Goal: Transaction & Acquisition: Purchase product/service

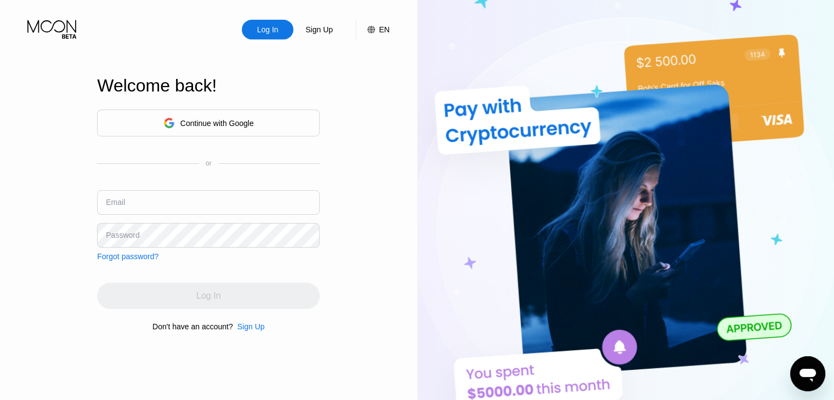
click at [142, 198] on input "text" at bounding box center [208, 202] width 223 height 25
paste input "andrevonkiel@gmail.com"
type input "andrevonkiel@gmail.com"
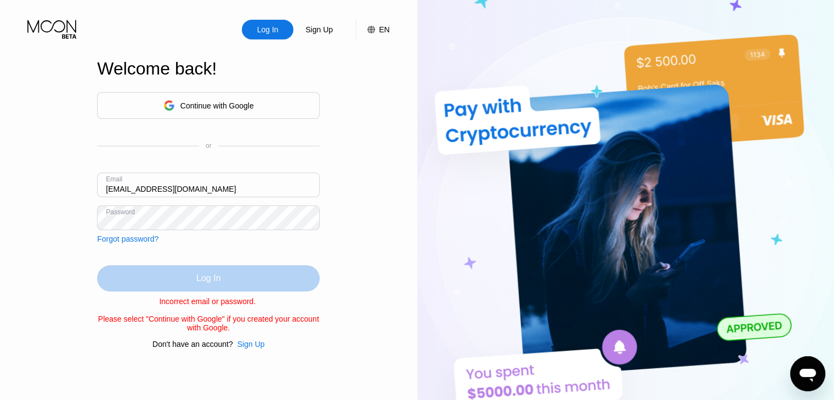
click at [192, 285] on div "Log In" at bounding box center [208, 278] width 223 height 26
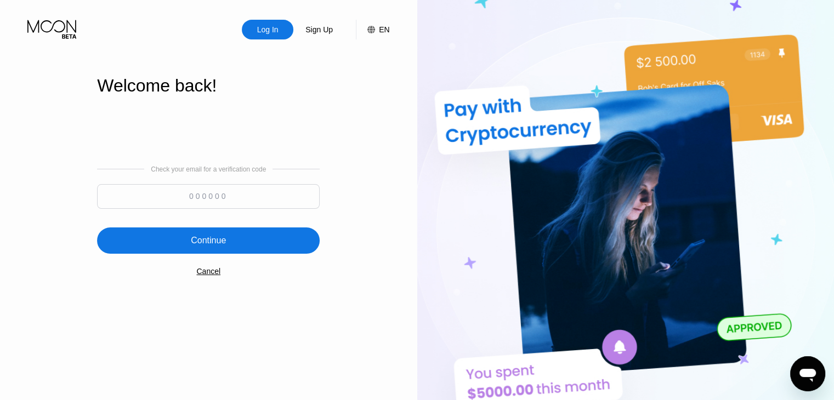
click at [220, 202] on input at bounding box center [208, 196] width 223 height 25
paste input "117765"
type input "117765"
click at [219, 238] on div "Continue" at bounding box center [208, 240] width 35 height 11
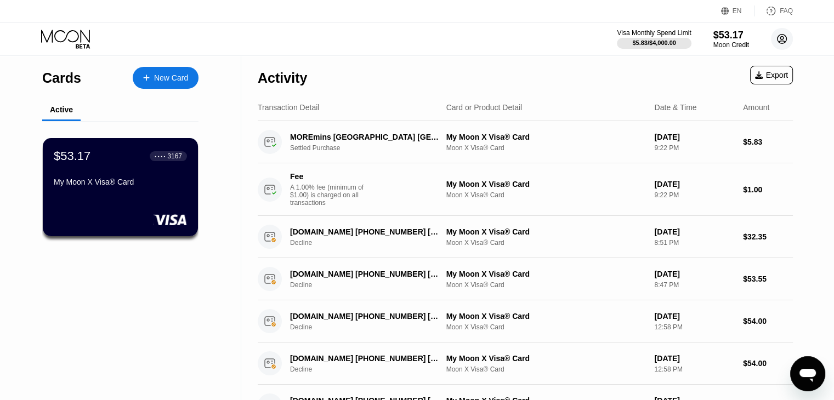
click at [783, 31] on circle at bounding box center [782, 39] width 22 height 22
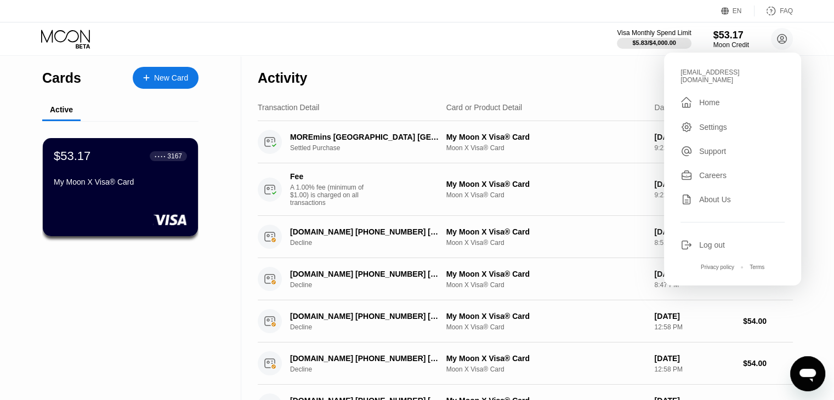
click at [718, 98] on div "Home" at bounding box center [709, 102] width 20 height 9
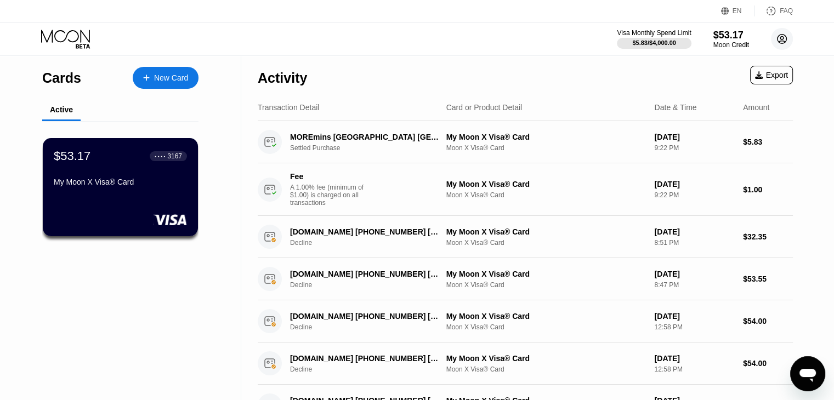
click at [778, 37] on circle at bounding box center [782, 39] width 22 height 22
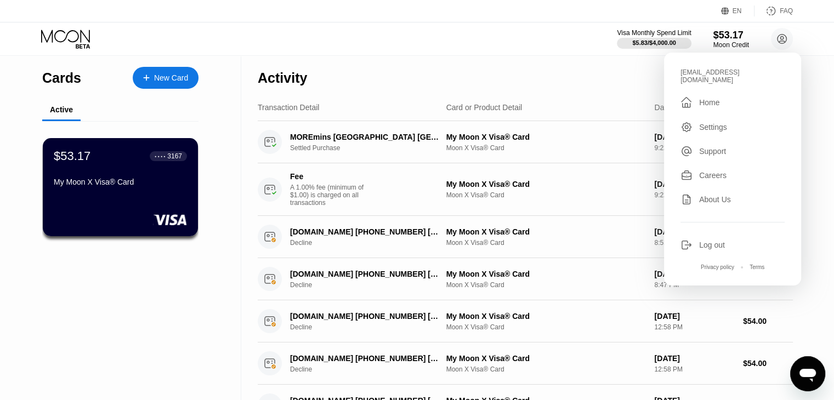
click at [708, 98] on div "Home" at bounding box center [709, 102] width 20 height 9
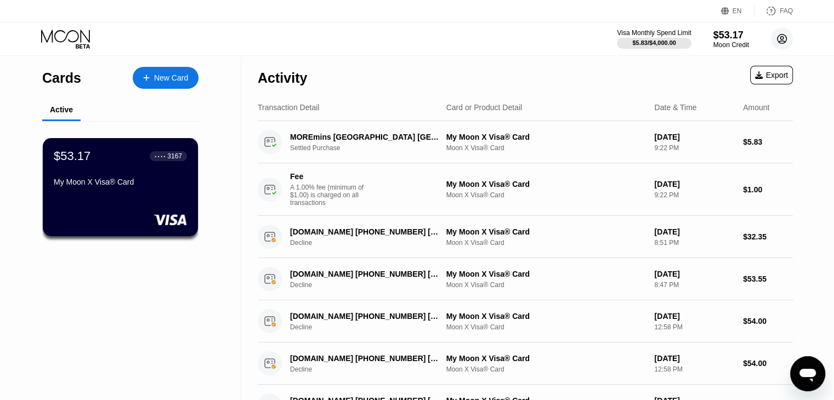
click at [776, 46] on circle at bounding box center [782, 39] width 22 height 22
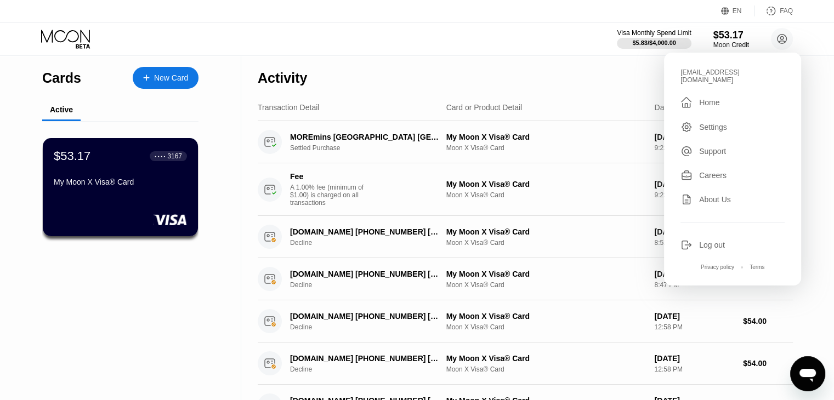
click at [722, 123] on div "Settings" at bounding box center [713, 127] width 28 height 9
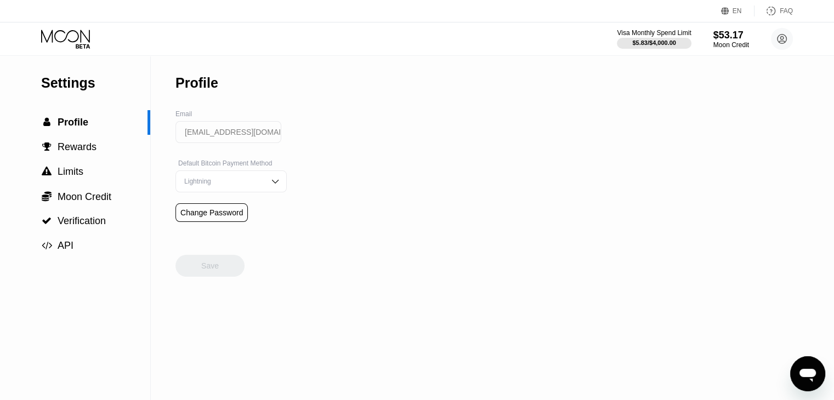
click at [197, 185] on div "Lightning" at bounding box center [222, 182] width 83 height 8
click at [197, 229] on div "On-Chain" at bounding box center [230, 225] width 99 height 8
click at [211, 271] on div "Save" at bounding box center [210, 266] width 18 height 10
click at [82, 152] on span "Rewards" at bounding box center [77, 146] width 39 height 11
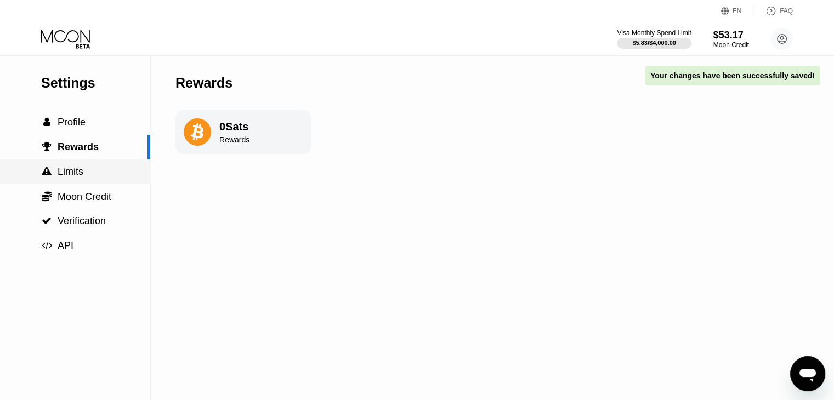
click at [82, 177] on span "Limits" at bounding box center [71, 171] width 26 height 11
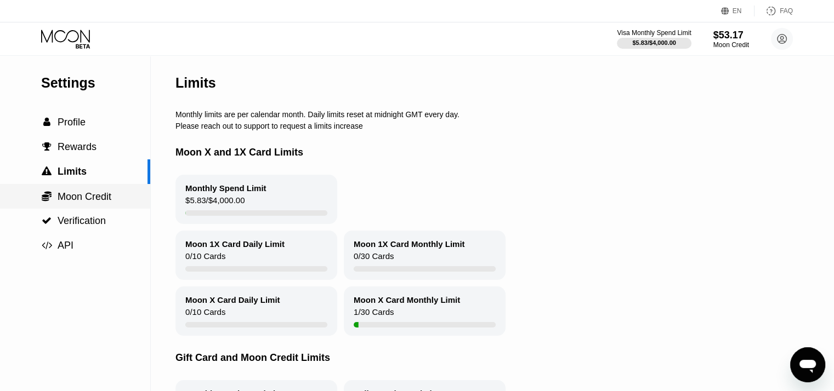
click at [100, 207] on div " Moon Credit" at bounding box center [75, 196] width 150 height 25
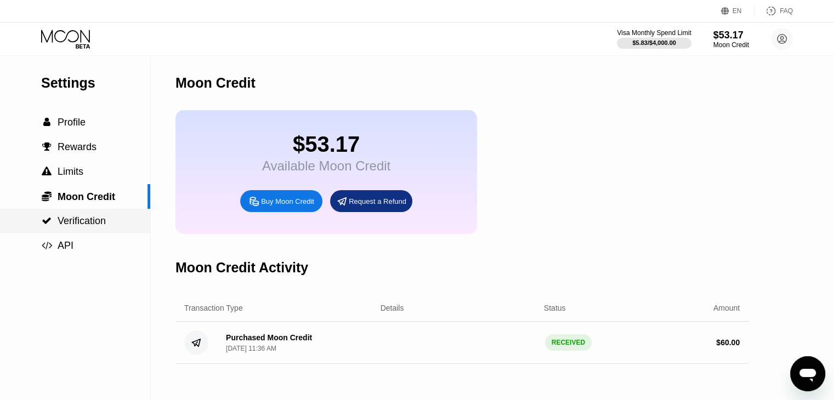
click at [95, 225] on span "Verification" at bounding box center [82, 220] width 48 height 11
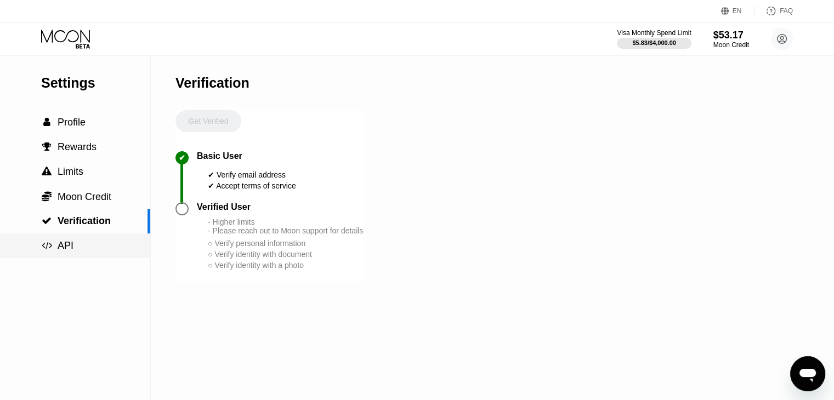
click at [73, 249] on div " API" at bounding box center [75, 246] width 150 height 12
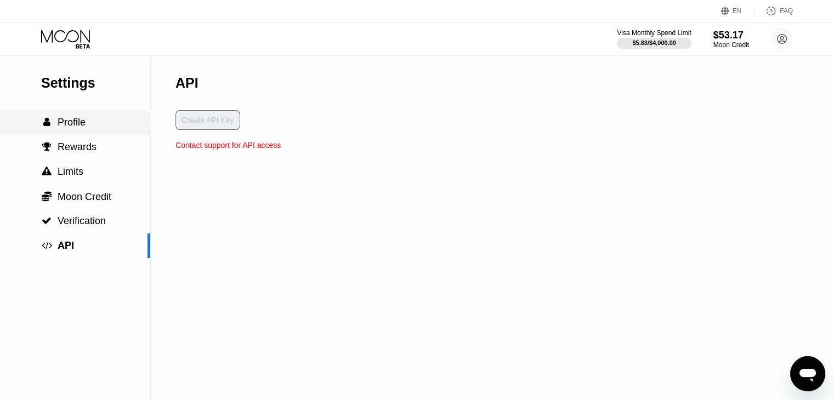
click at [62, 127] on span "Profile" at bounding box center [72, 122] width 28 height 11
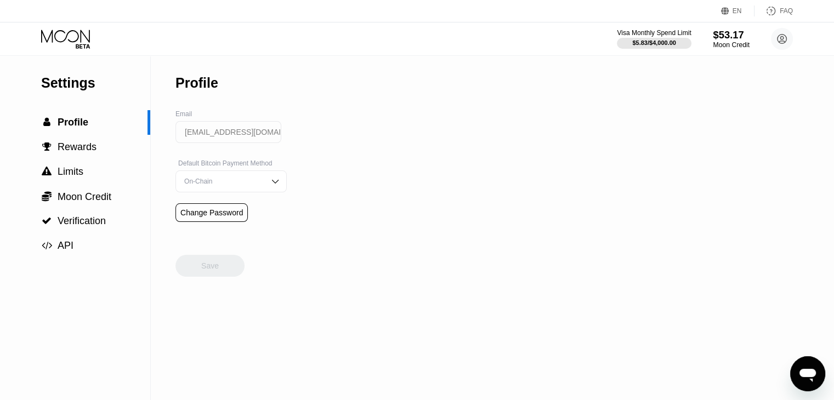
click at [730, 36] on div "$53.17" at bounding box center [731, 35] width 37 height 12
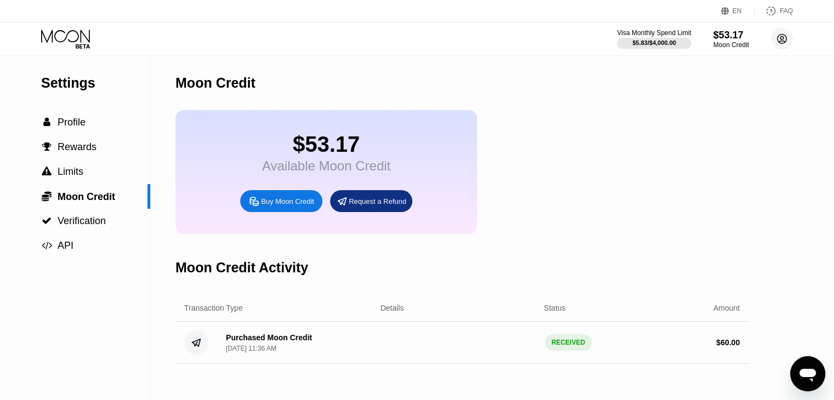
click at [784, 37] on circle at bounding box center [782, 39] width 22 height 22
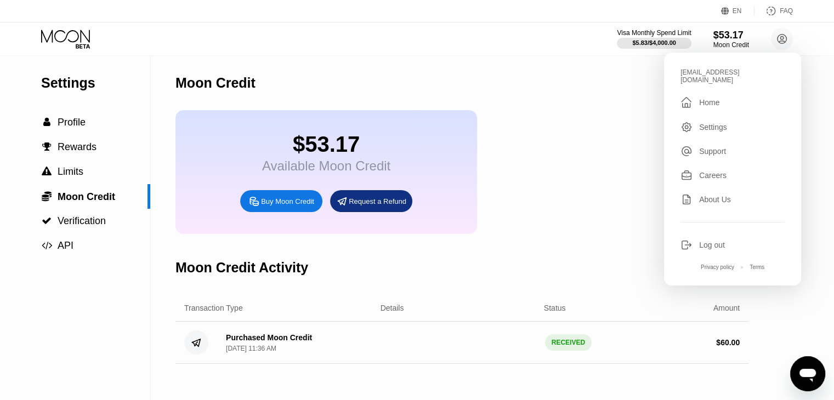
click at [715, 98] on div "Home" at bounding box center [709, 102] width 20 height 9
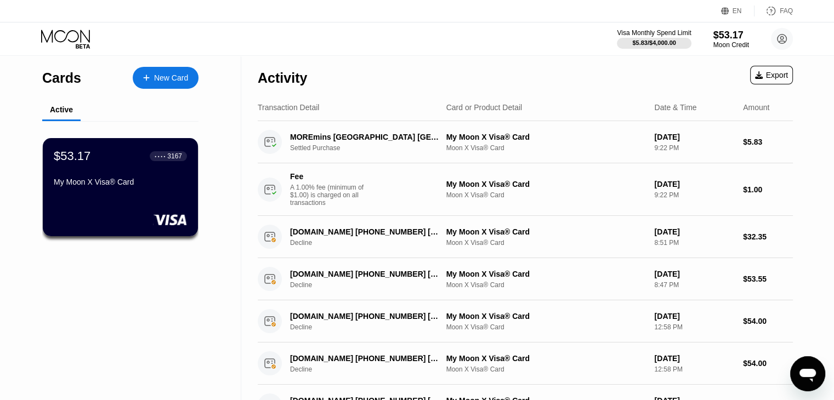
click at [130, 182] on div "My Moon X Visa® Card" at bounding box center [120, 182] width 133 height 9
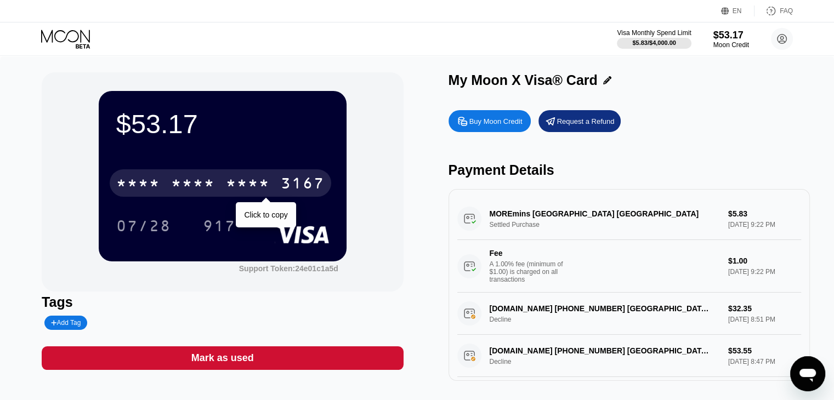
click at [285, 178] on div "3167" at bounding box center [303, 185] width 44 height 18
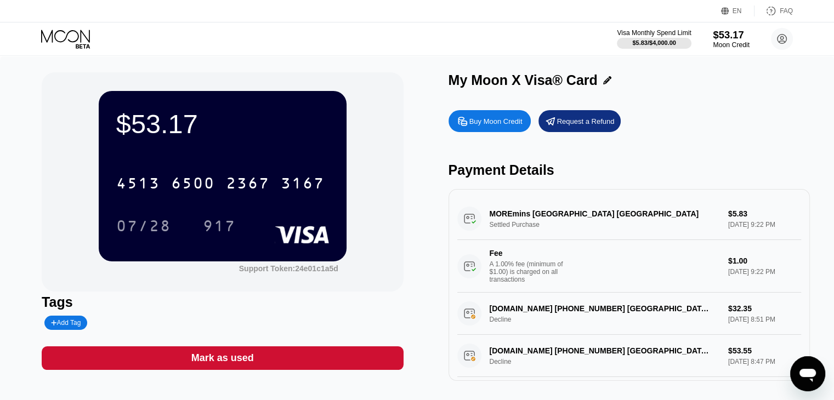
click at [724, 34] on div "$53.17" at bounding box center [731, 35] width 37 height 12
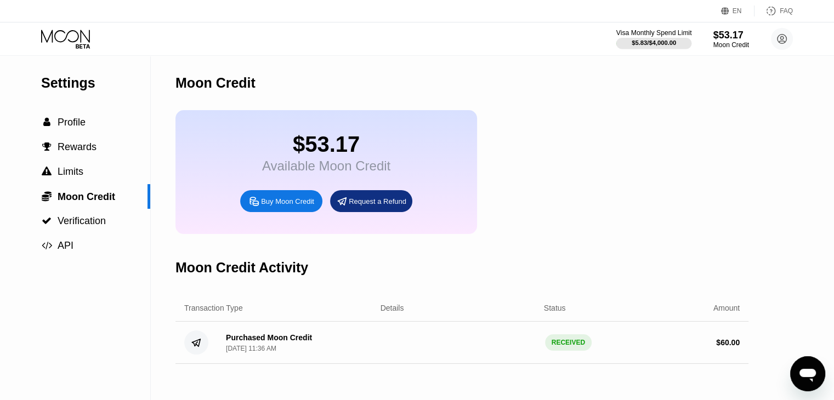
click at [662, 34] on div "Visa Monthly Spend Limit" at bounding box center [654, 33] width 76 height 8
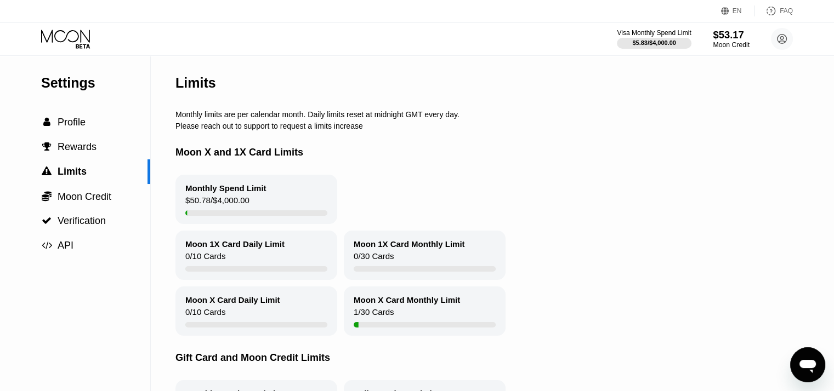
click at [721, 40] on div "$53.17" at bounding box center [731, 35] width 37 height 12
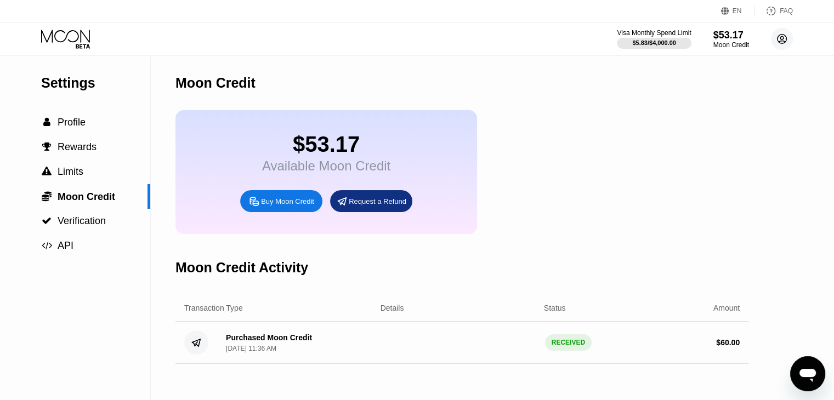
click at [776, 35] on circle at bounding box center [782, 39] width 22 height 22
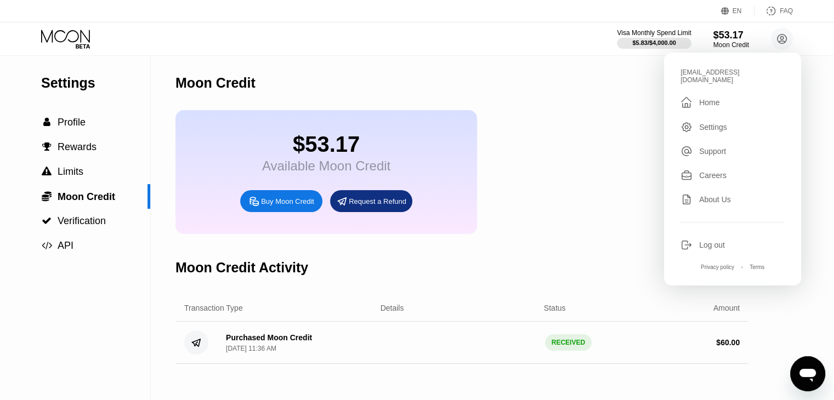
click at [714, 98] on div "Home" at bounding box center [709, 102] width 20 height 9
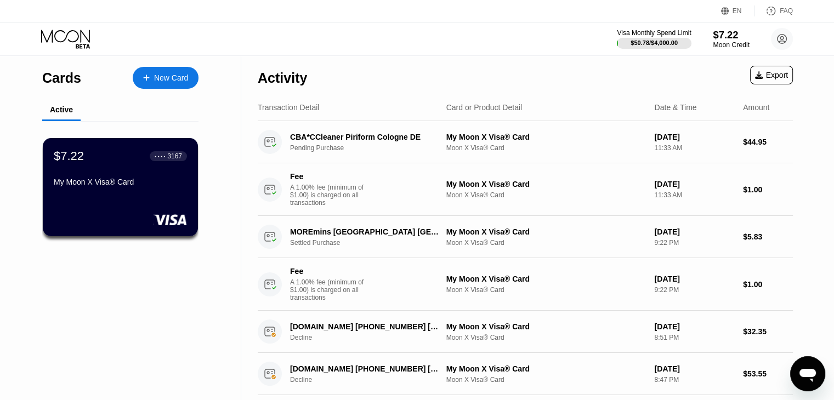
click at [731, 38] on div "$7.22" at bounding box center [731, 35] width 37 height 12
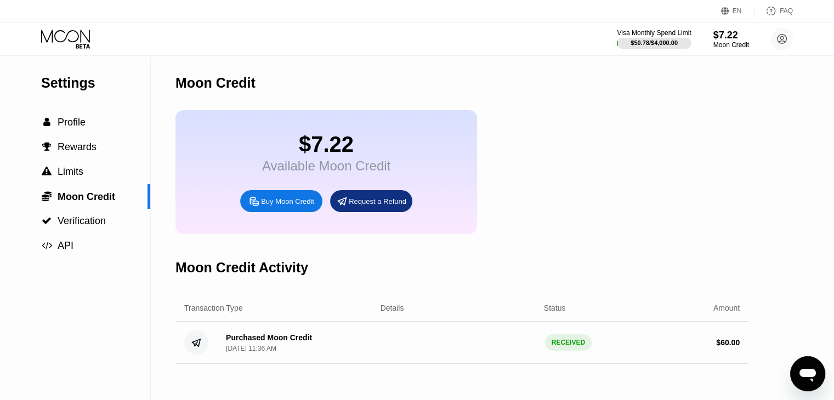
click at [280, 206] on div "Buy Moon Credit" at bounding box center [287, 201] width 53 height 9
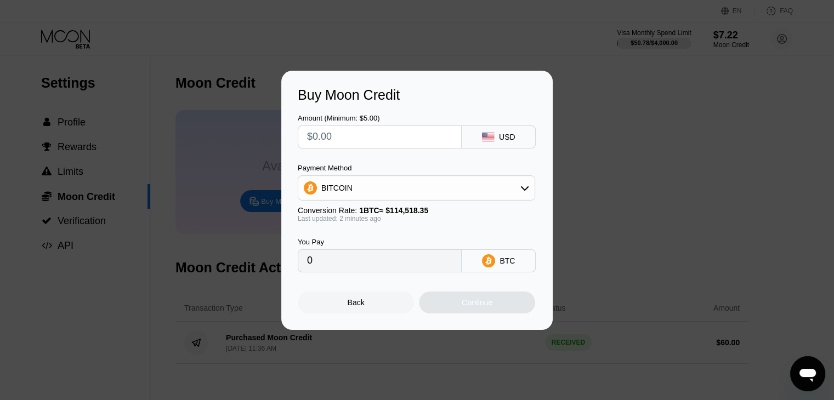
click at [346, 138] on input "text" at bounding box center [379, 137] width 145 height 22
type input "$1"
type input "0.00000874"
type input "$140"
type input "0.00122252"
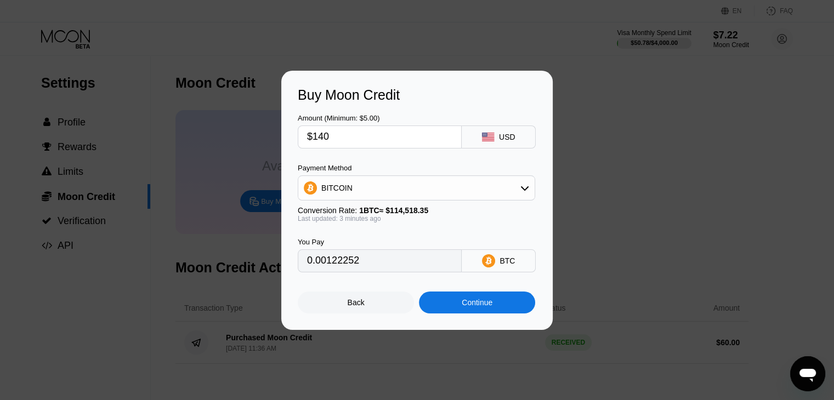
type input "$140"
click at [485, 305] on div "Continue" at bounding box center [477, 302] width 31 height 9
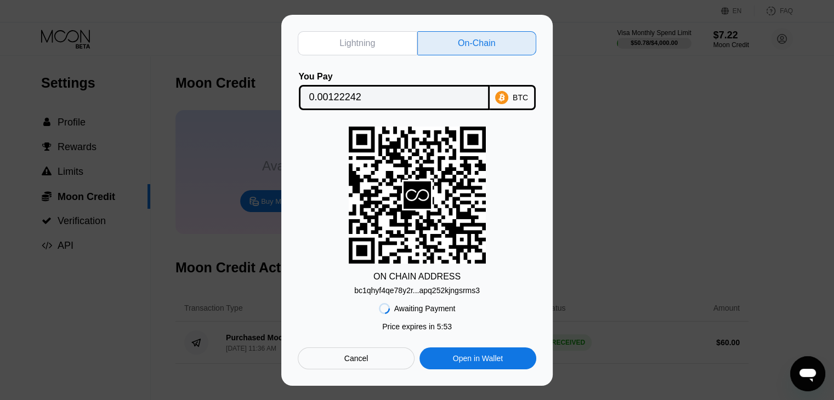
click at [435, 290] on div "bc1qhyf4qe78y2r...apq252kjngsrms3" at bounding box center [417, 290] width 126 height 9
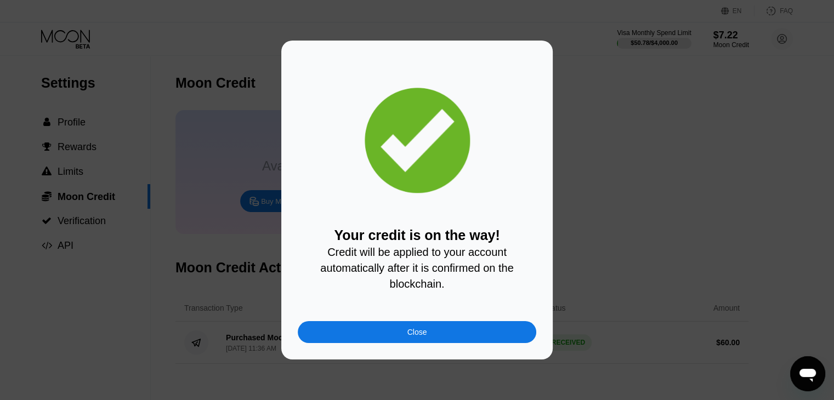
click at [428, 334] on div "Close" at bounding box center [417, 332] width 238 height 22
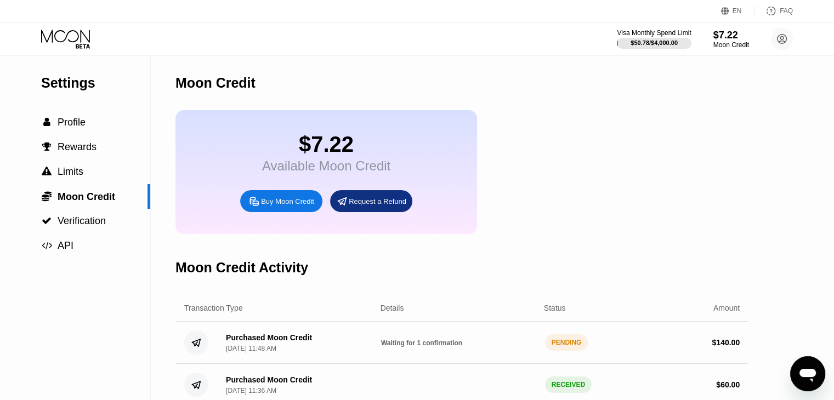
scroll to position [55, 0]
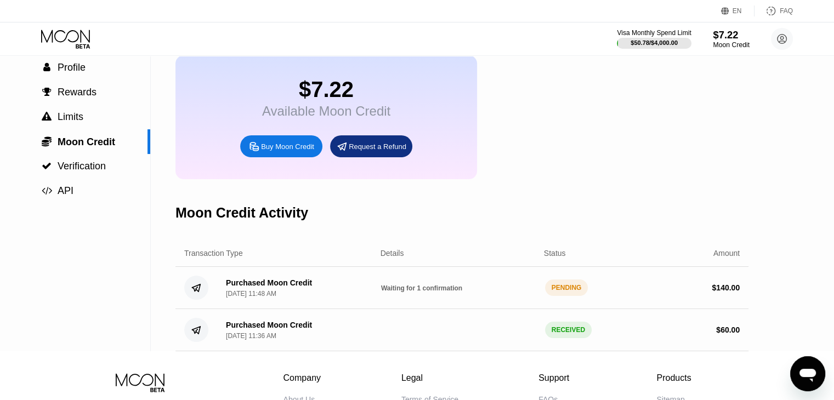
click at [715, 32] on div "$7.22" at bounding box center [731, 35] width 37 height 12
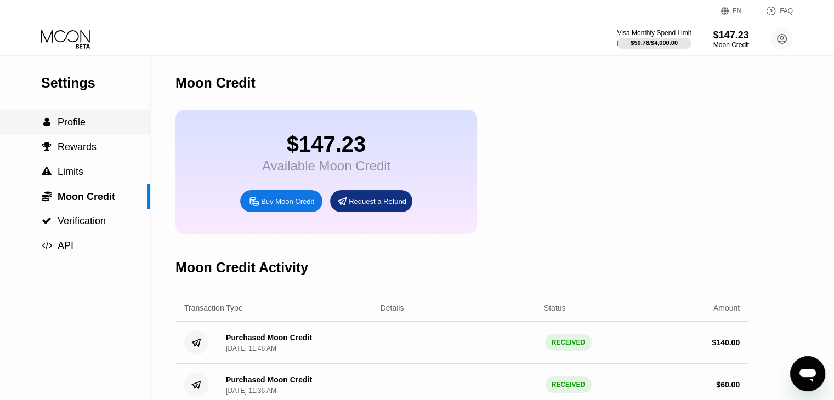
click at [66, 128] on span "Profile" at bounding box center [72, 122] width 28 height 11
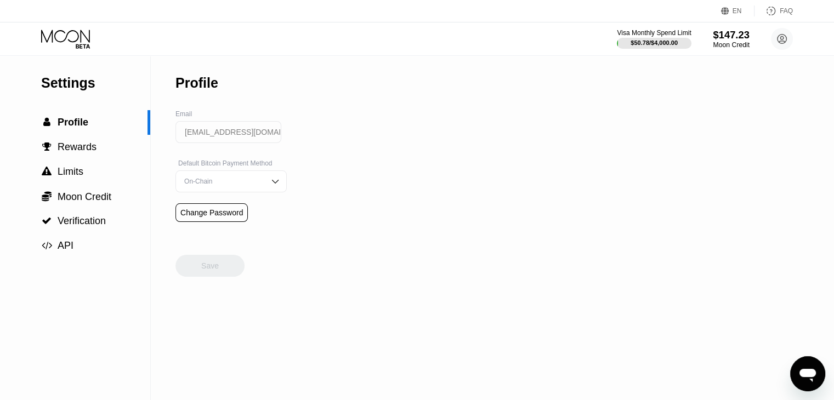
click at [735, 39] on div "$147.23" at bounding box center [731, 35] width 37 height 12
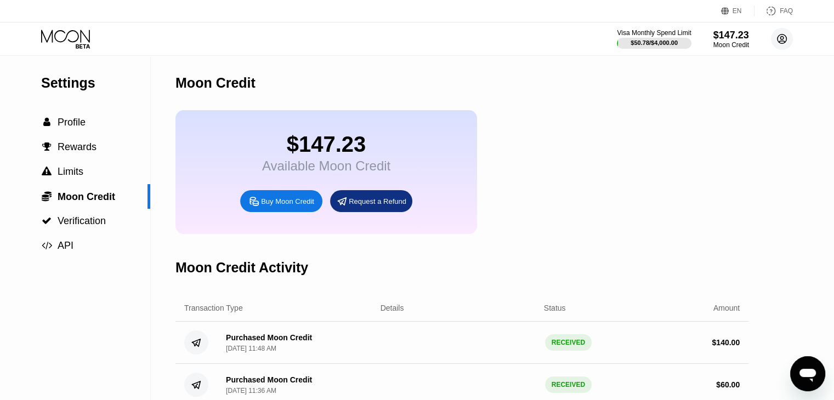
click at [776, 36] on circle at bounding box center [782, 39] width 22 height 22
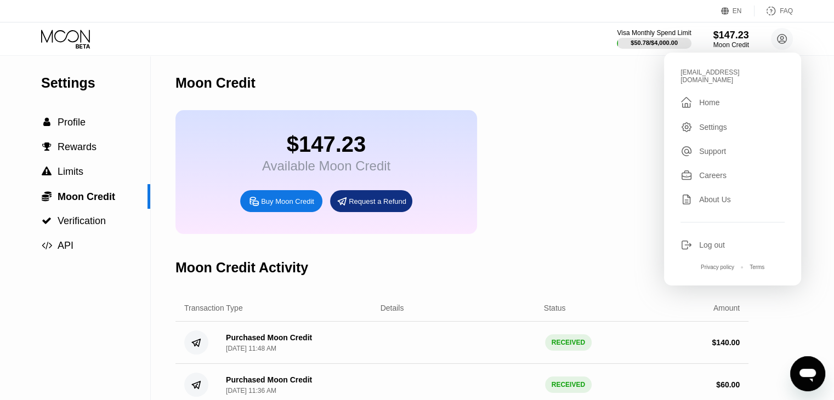
click at [710, 98] on div "Home" at bounding box center [709, 102] width 20 height 9
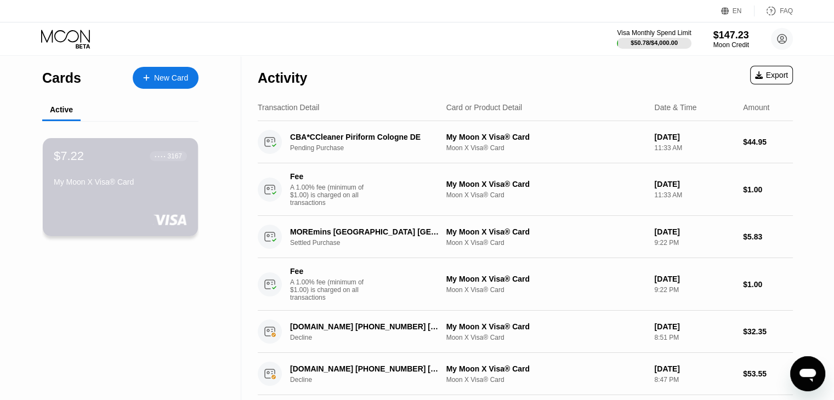
click at [162, 198] on div "$7.22 ● ● ● ● 3167 My Moon X Visa® Card" at bounding box center [120, 187] width 155 height 98
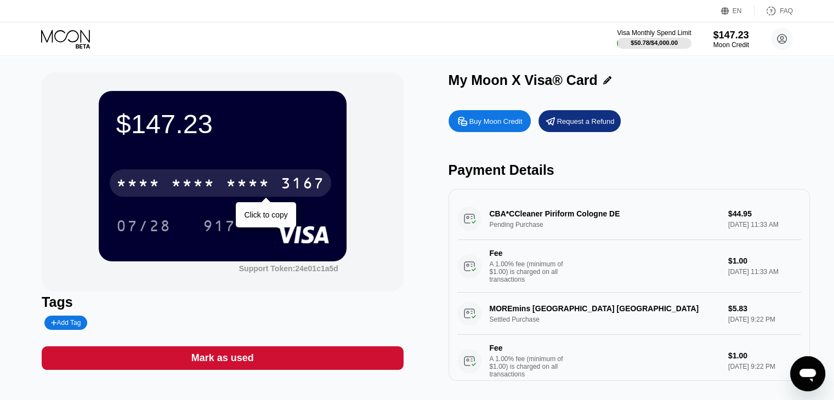
click at [272, 189] on div "* * * * * * * * * * * * 3167" at bounding box center [220, 182] width 221 height 27
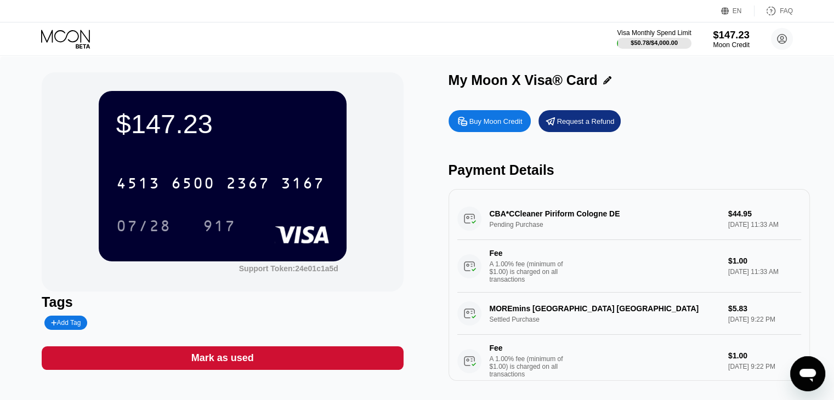
click at [727, 34] on div "$147.23" at bounding box center [731, 35] width 37 height 12
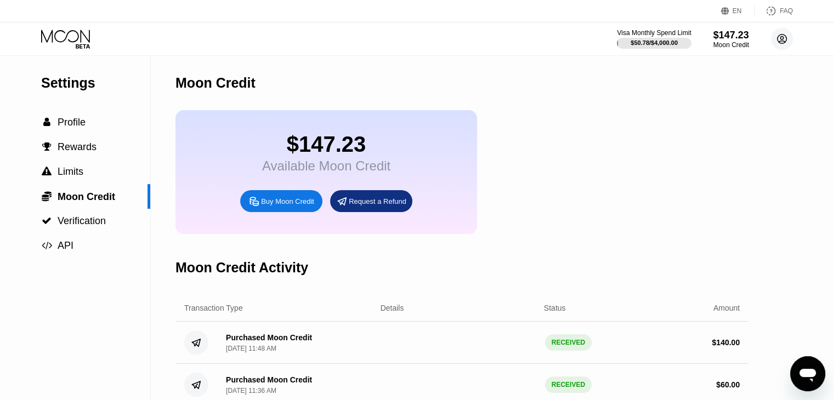
click at [780, 38] on icon at bounding box center [782, 39] width 6 height 6
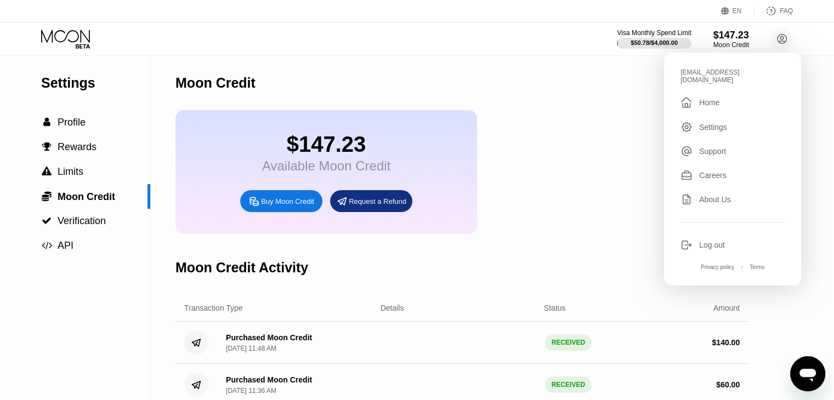
click at [702, 98] on div "Home" at bounding box center [709, 102] width 20 height 9
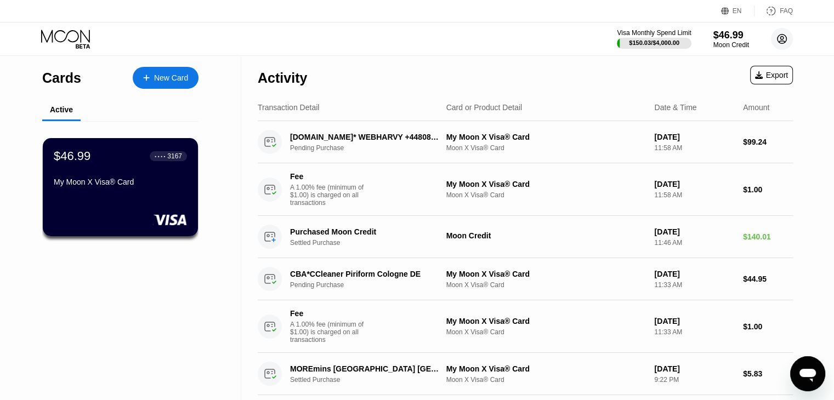
click at [780, 39] on circle at bounding box center [782, 39] width 22 height 22
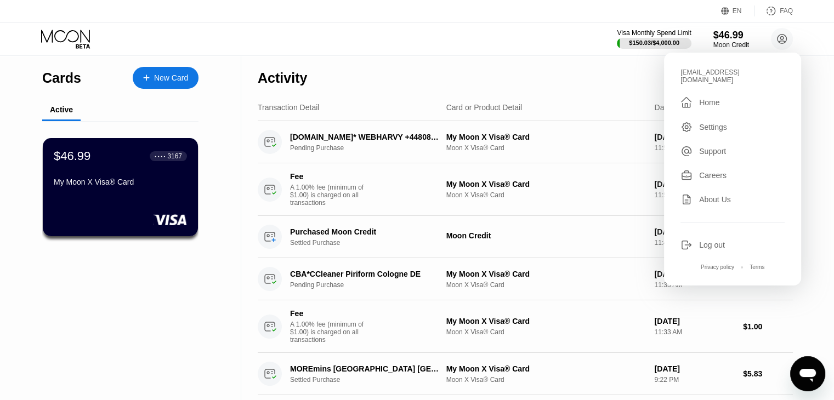
click at [713, 241] on div "Log out" at bounding box center [712, 245] width 26 height 9
